Goal: Information Seeking & Learning: Learn about a topic

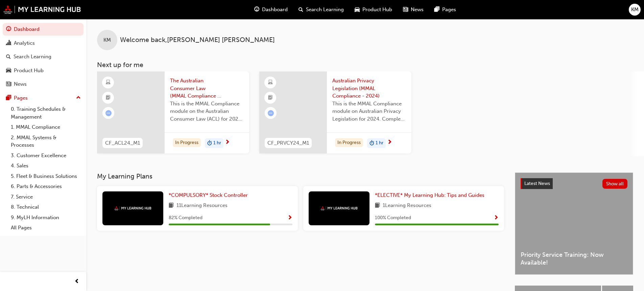
click at [203, 207] on span "11 Learning Resources" at bounding box center [202, 205] width 51 height 8
click at [290, 217] on span "Show Progress" at bounding box center [289, 218] width 5 height 6
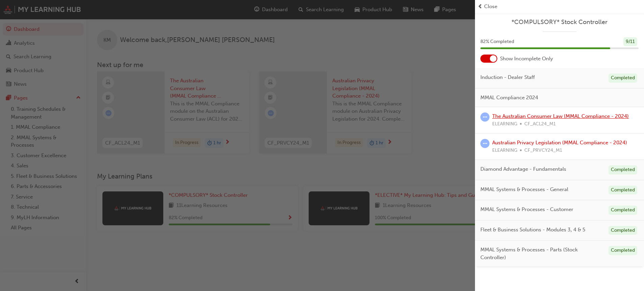
click at [503, 117] on link "The Australian Consumer Law (MMAL Compliance - 2024)" at bounding box center [560, 116] width 137 height 6
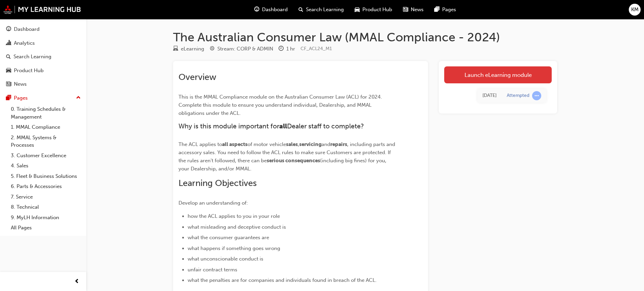
click at [480, 71] on link "Launch eLearning module" at bounding box center [498, 74] width 108 height 17
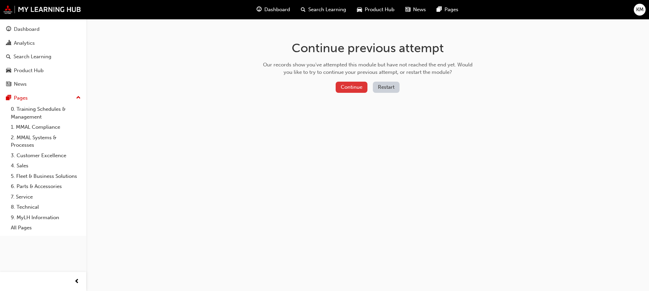
click at [353, 86] on button "Continue" at bounding box center [352, 87] width 32 height 11
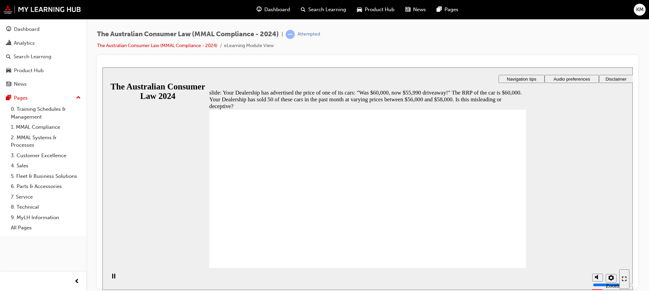
radio input "true"
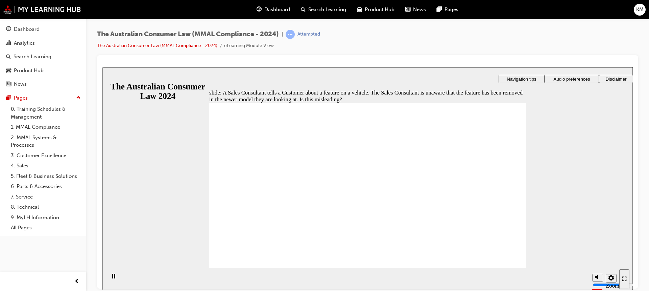
radio input "true"
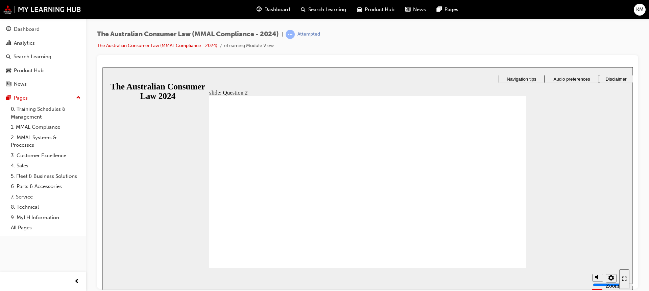
radio input "true"
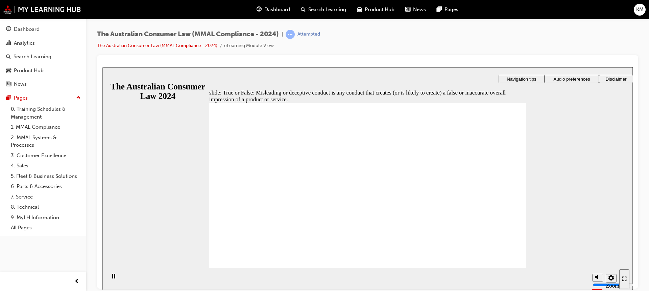
radio input "true"
drag, startPoint x: 247, startPoint y: 253, endPoint x: 268, endPoint y: 252, distance: 20.6
checkbox input "true"
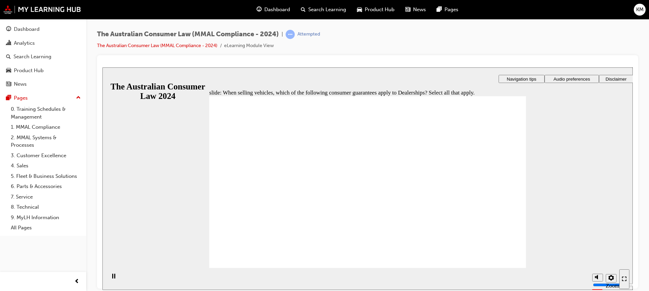
drag, startPoint x: 224, startPoint y: 164, endPoint x: 222, endPoint y: 172, distance: 8.3
checkbox input "true"
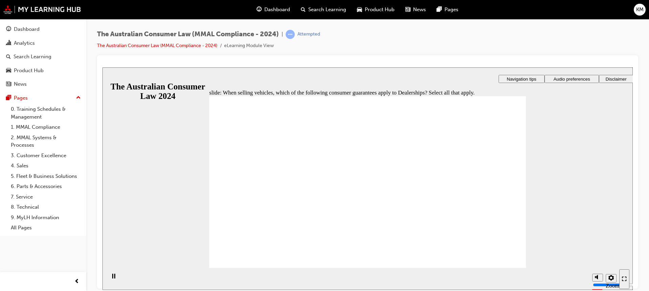
checkbox input "true"
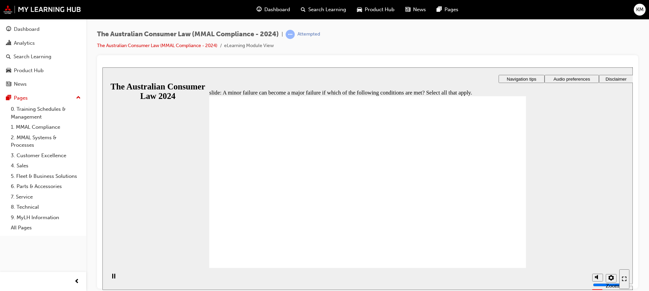
checkbox input "false"
